Goal: Information Seeking & Learning: Learn about a topic

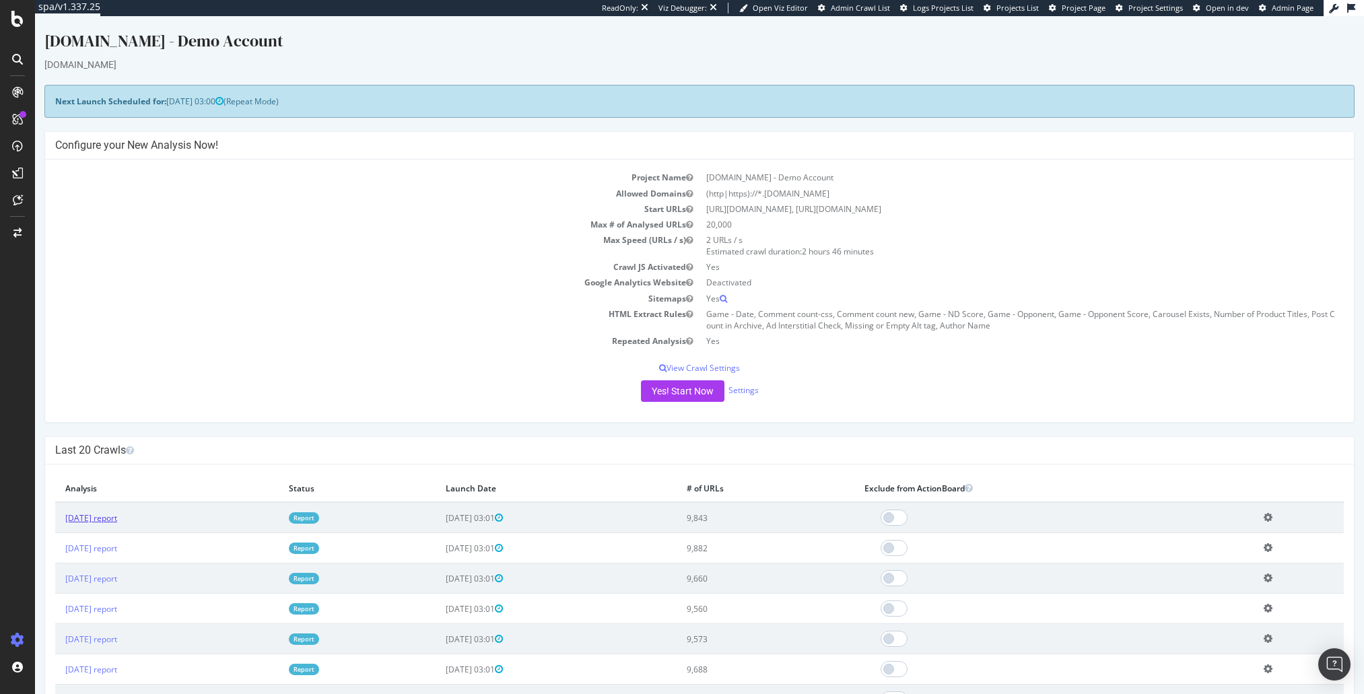
click at [117, 518] on link "2025 Sep. 8th report" at bounding box center [91, 517] width 52 height 11
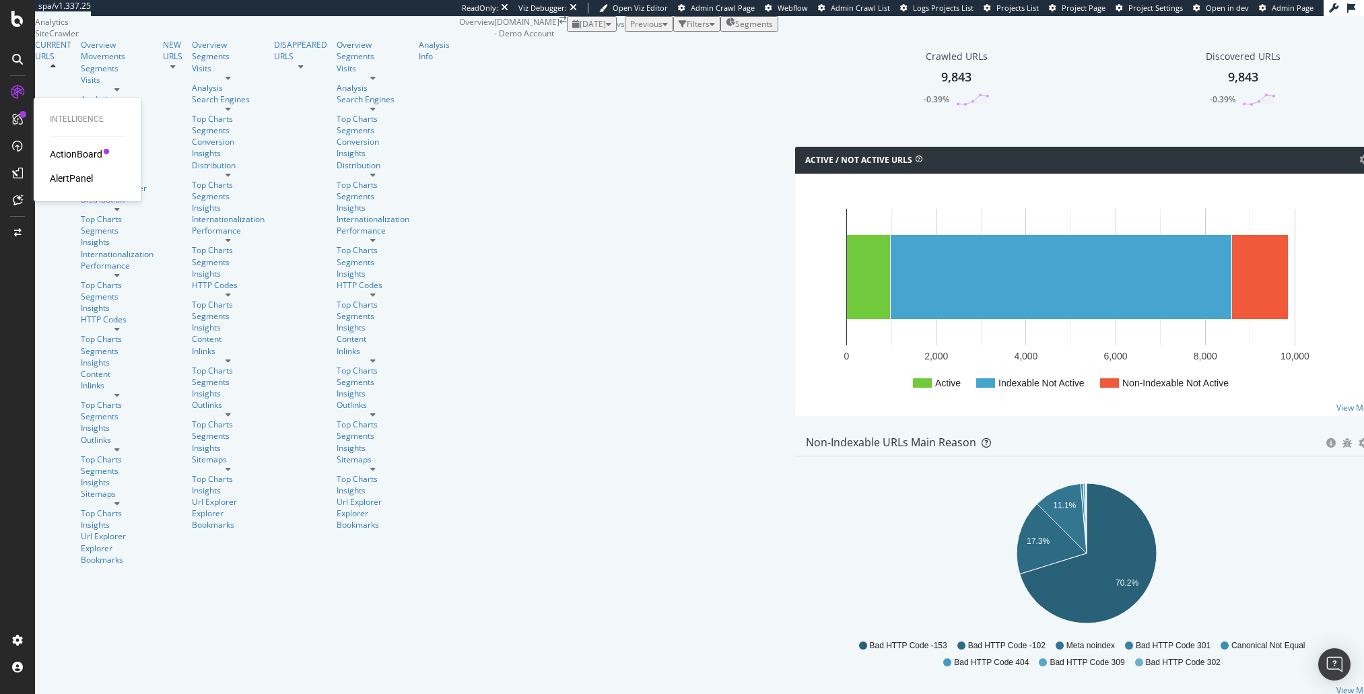
click at [56, 154] on div "ActionBoard" at bounding box center [76, 153] width 53 height 13
click at [56, 179] on div "AlertPanel" at bounding box center [71, 178] width 43 height 13
click at [788, 147] on div "Crawled URLs 9,843 -0.39% Discovered URLs 9,843 -0.39% % Active URLs 9.88 % +1.…" at bounding box center [1385, 88] width 1194 height 117
click at [75, 174] on div "LogAnalyzer" at bounding box center [76, 175] width 53 height 13
click at [81, 128] on div "Search Engines" at bounding box center [117, 121] width 73 height 11
